Goal: Transaction & Acquisition: Book appointment/travel/reservation

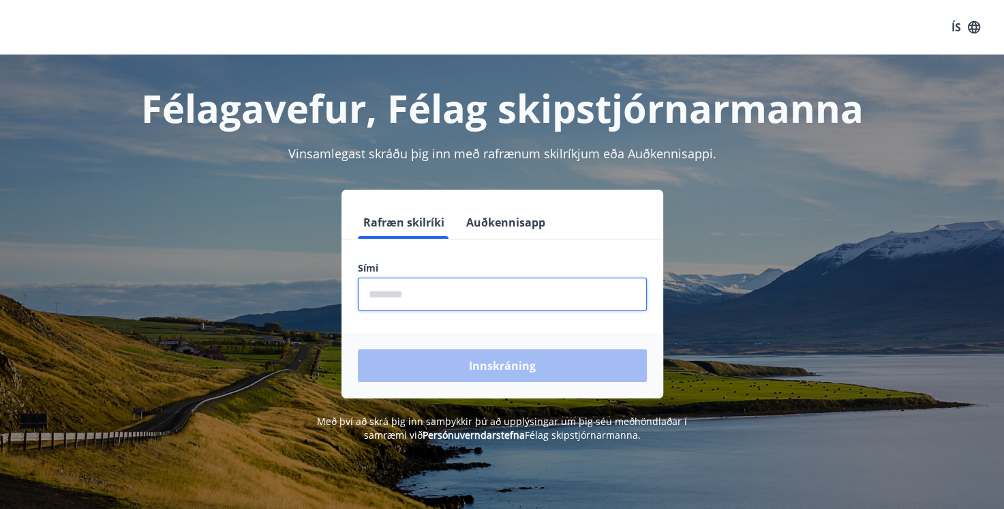
click at [435, 293] on input "phone" at bounding box center [502, 294] width 289 height 33
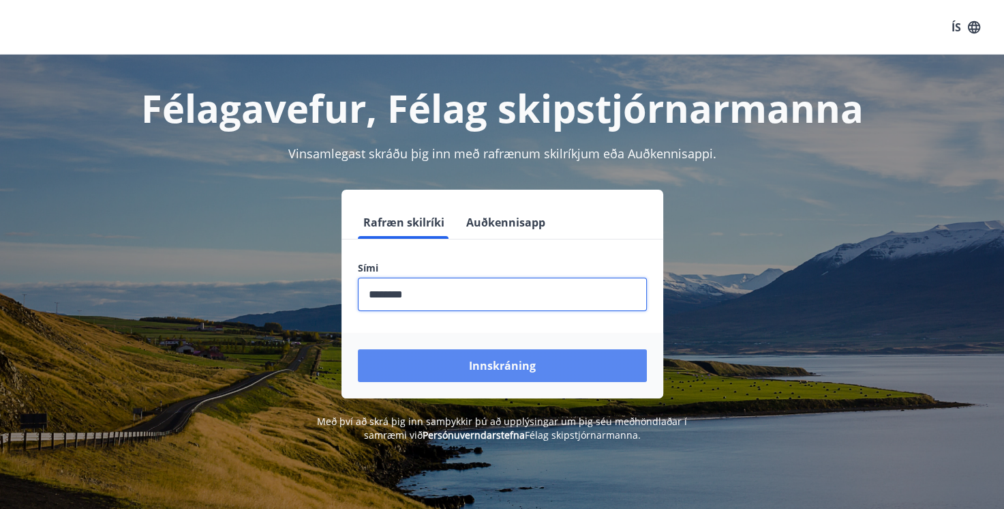
type input "********"
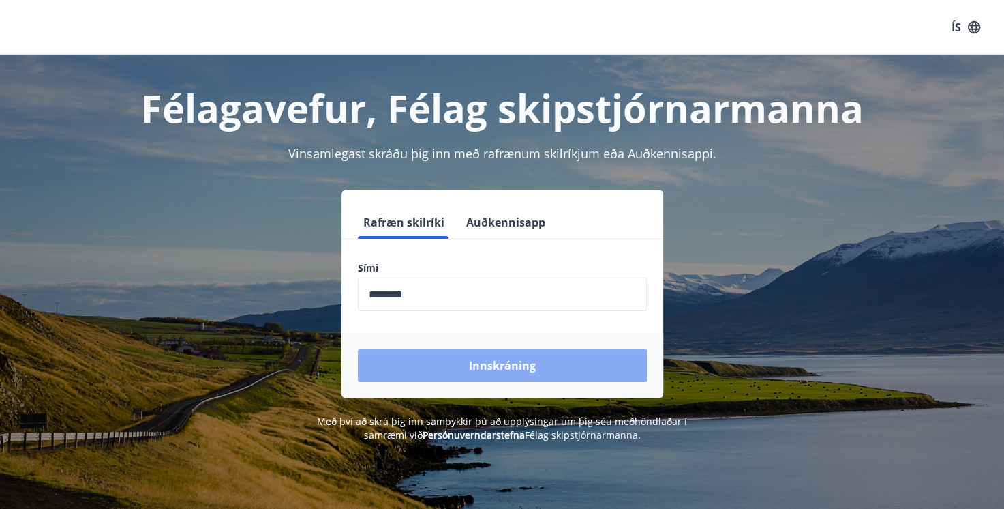
click at [499, 364] on button "Innskráning" at bounding box center [502, 365] width 289 height 33
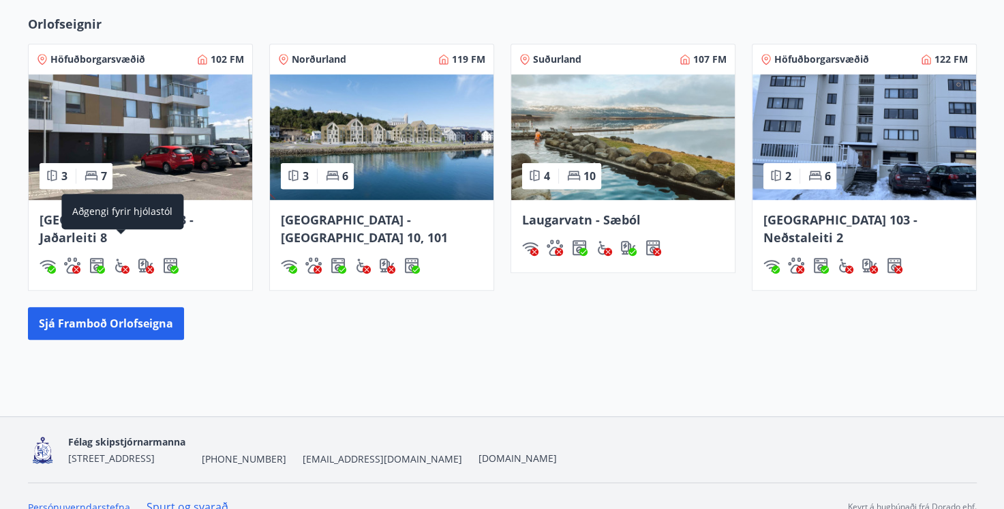
scroll to position [878, 0]
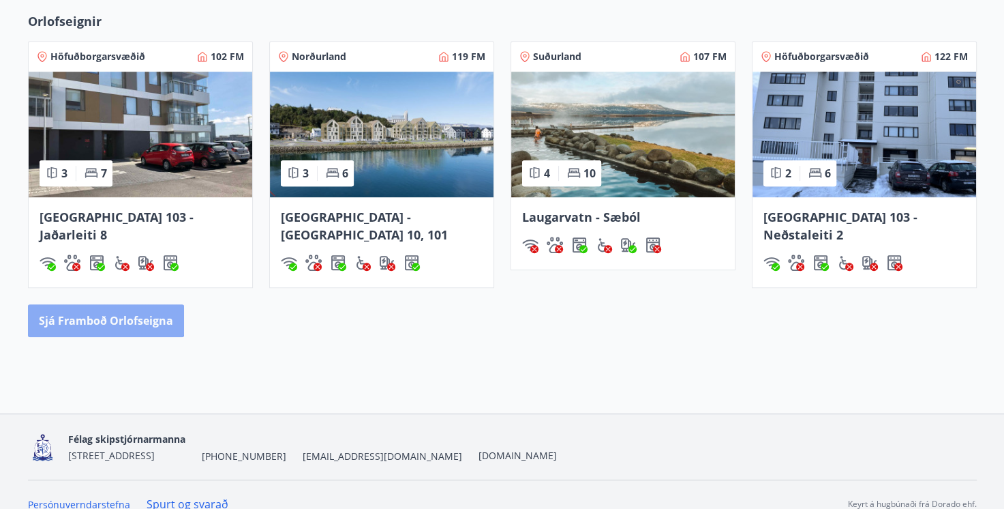
click at [101, 304] on button "Sjá framboð orlofseigna" at bounding box center [106, 320] width 156 height 33
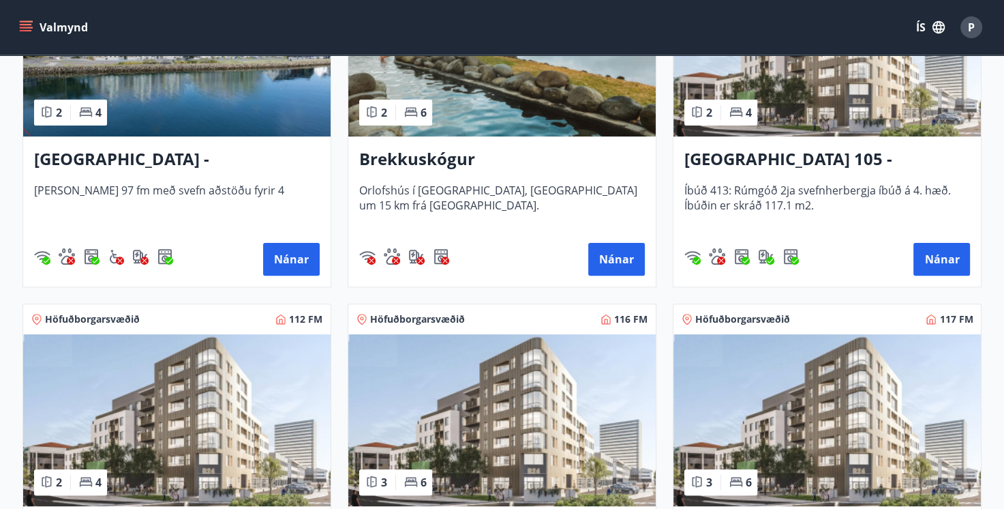
scroll to position [409, 0]
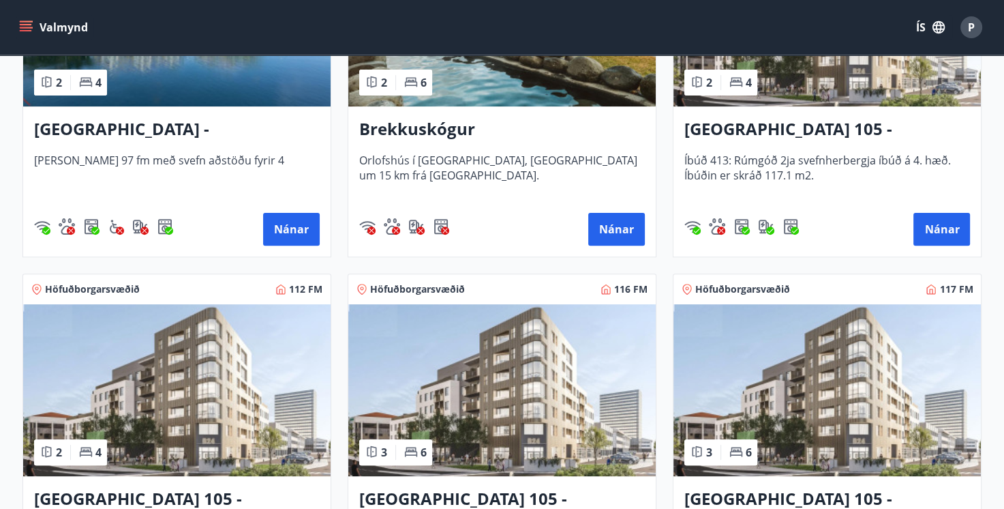
click at [933, 211] on div "Reykjavík 105 - Borgartún 24, 413 Íbúð 413: Rúmgóð 2ja svefnherbergja íbúð á 4.…" at bounding box center [828, 181] width 308 height 150
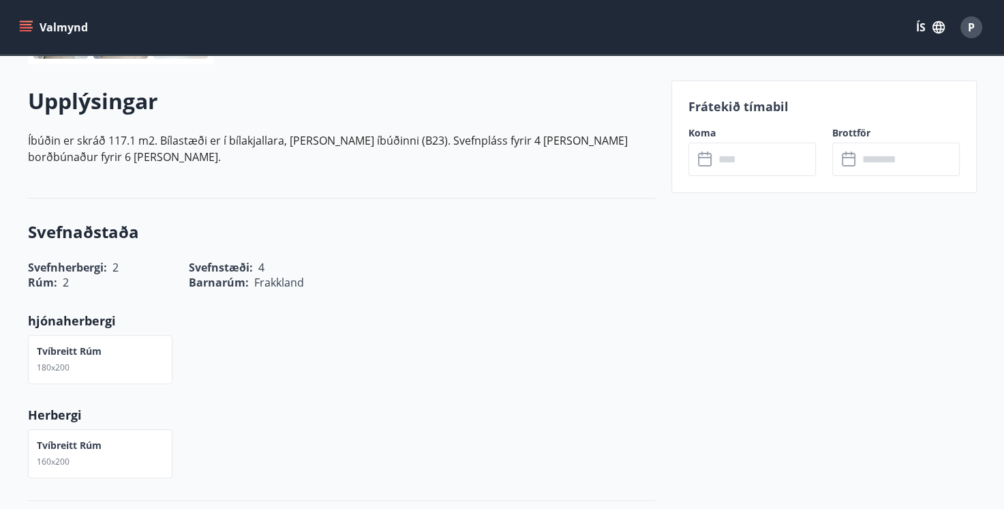
scroll to position [409, 0]
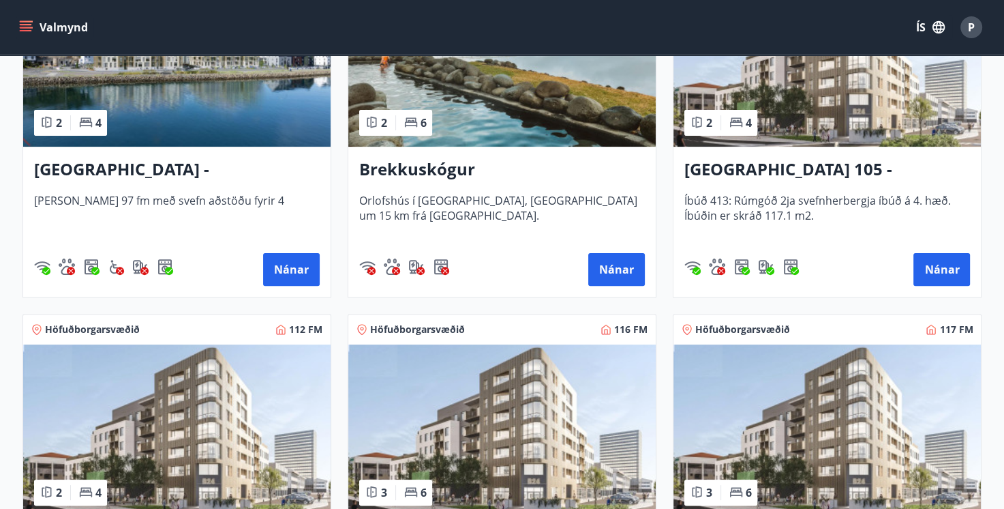
scroll to position [341, 0]
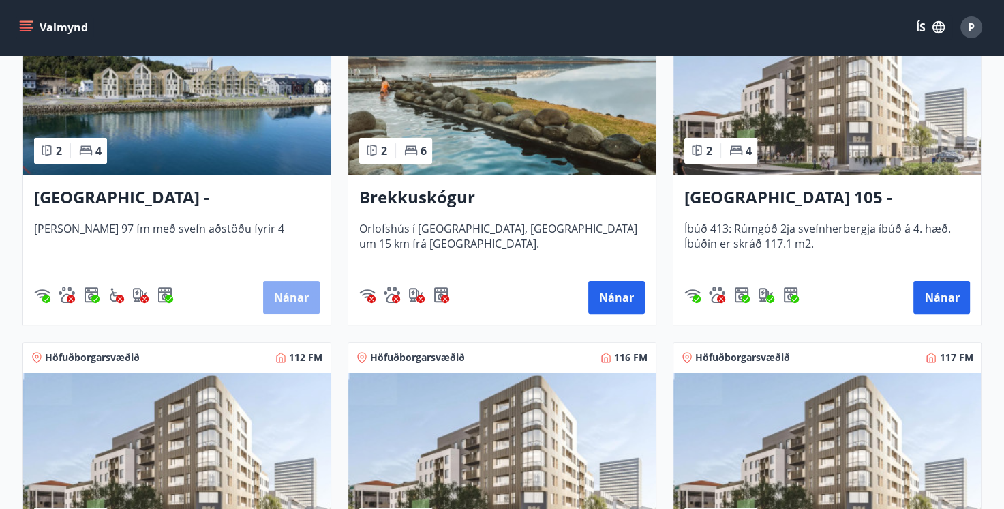
click at [290, 288] on button "Nánar" at bounding box center [291, 297] width 57 height 33
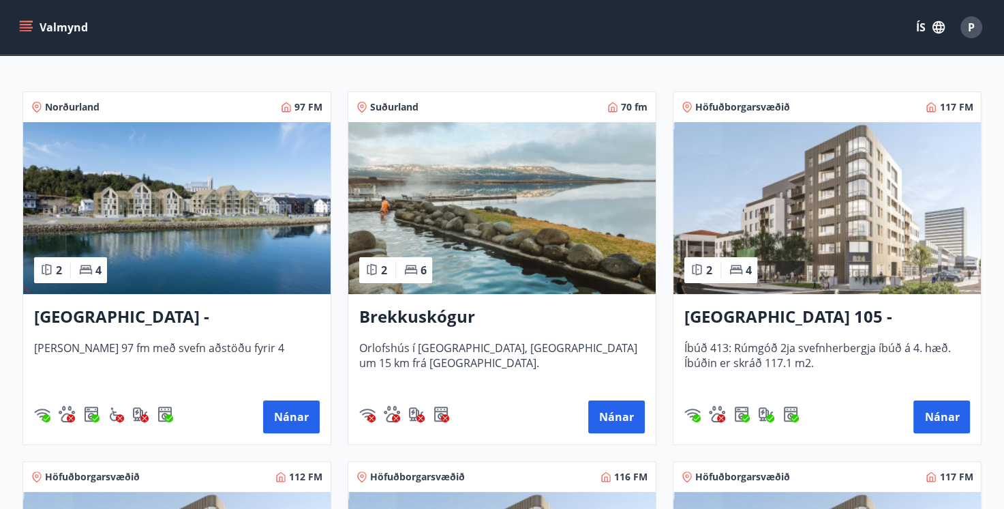
scroll to position [273, 0]
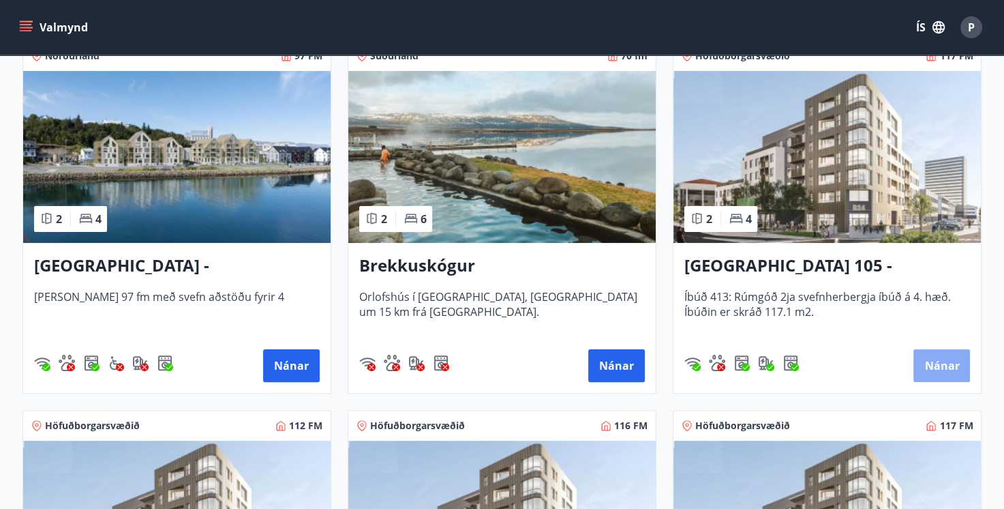
click at [935, 361] on button "Nánar" at bounding box center [942, 365] width 57 height 33
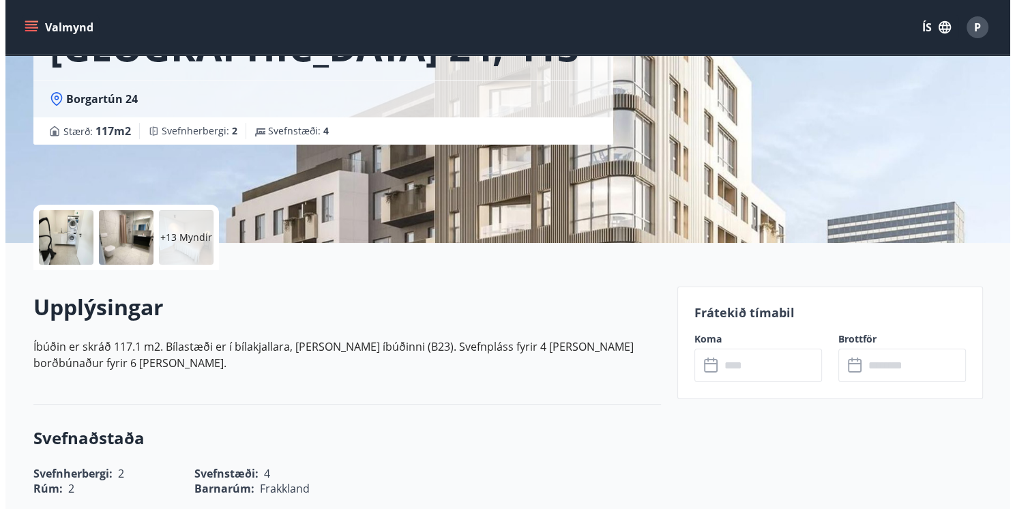
scroll to position [205, 0]
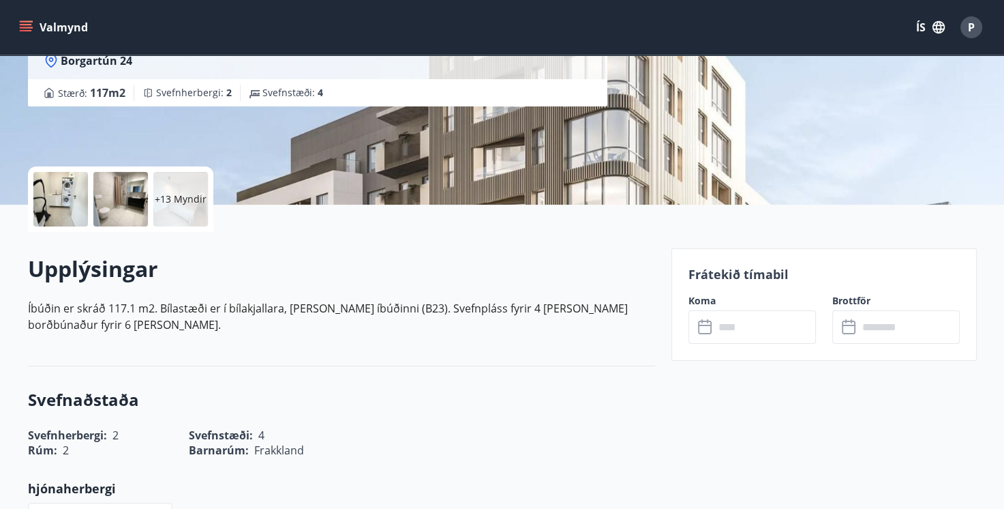
click at [57, 196] on div at bounding box center [60, 199] width 55 height 55
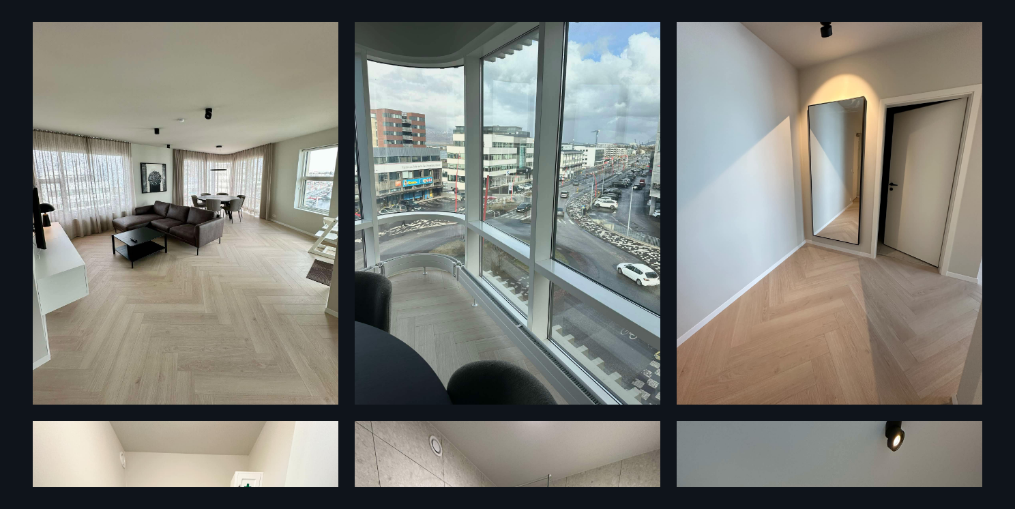
scroll to position [0, 0]
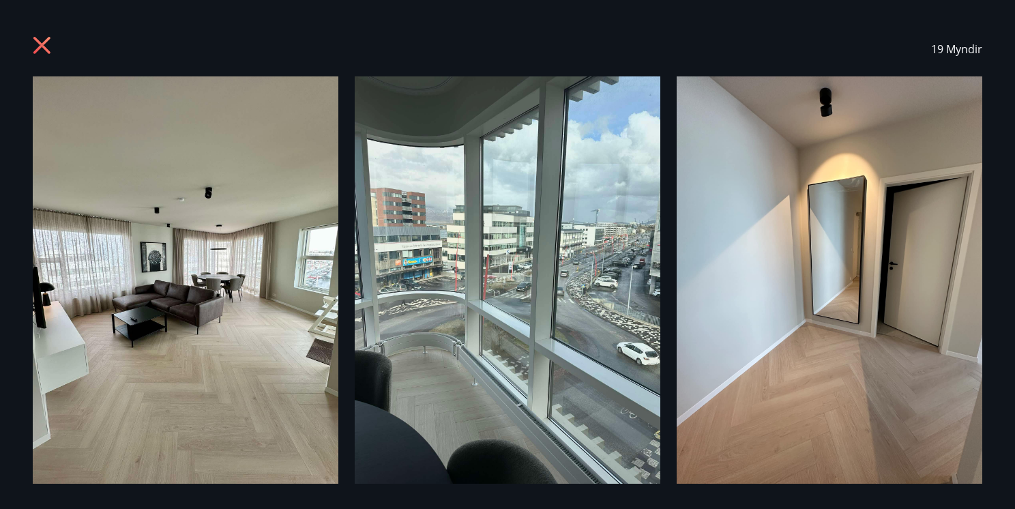
click at [33, 41] on icon at bounding box center [44, 47] width 22 height 22
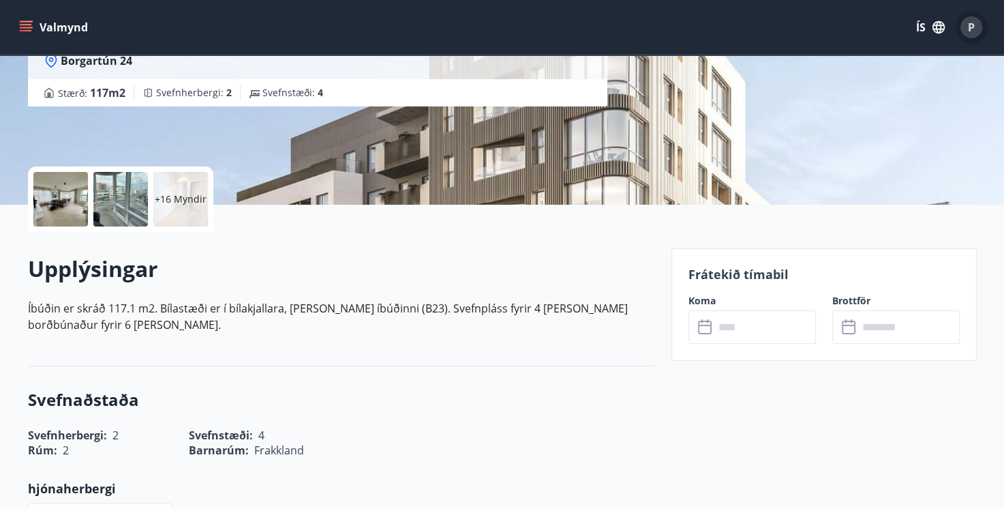
click at [970, 30] on span "P" at bounding box center [971, 27] width 7 height 15
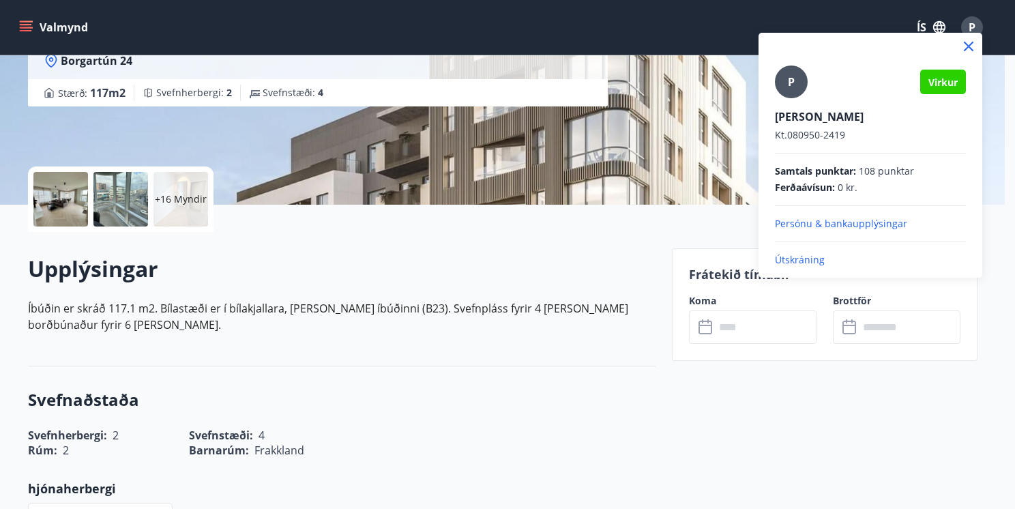
click at [809, 258] on p "Útskráning" at bounding box center [870, 260] width 191 height 14
